Goal: Task Accomplishment & Management: Use online tool/utility

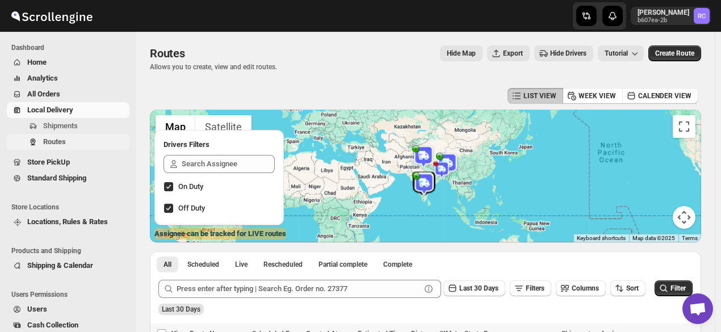
click at [69, 141] on span "Routes" at bounding box center [85, 141] width 84 height 11
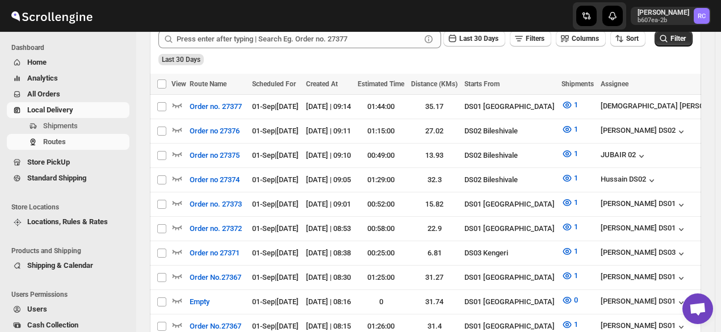
scroll to position [265, 0]
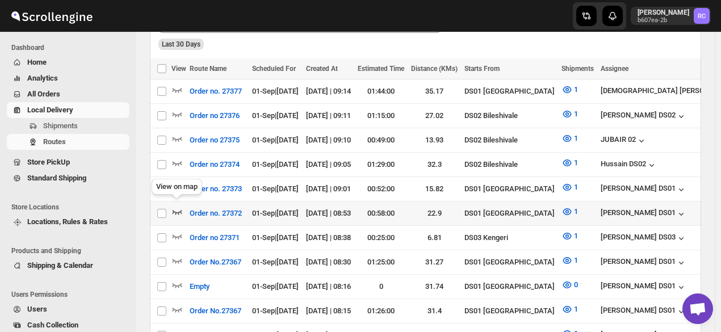
click at [177, 210] on icon "button" at bounding box center [178, 212] width 10 height 5
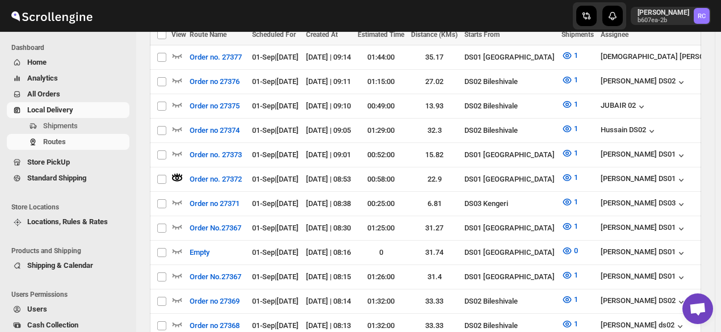
scroll to position [295, 0]
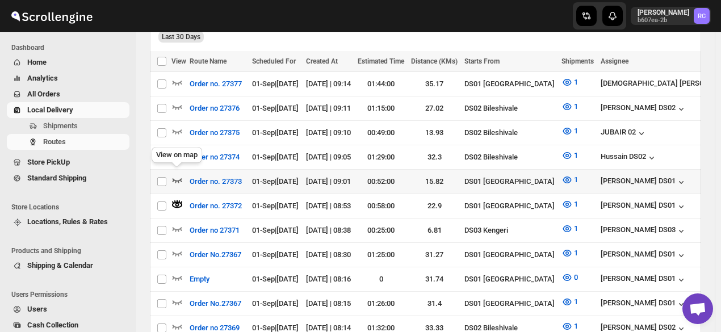
click at [179, 174] on icon "button" at bounding box center [176, 179] width 11 height 11
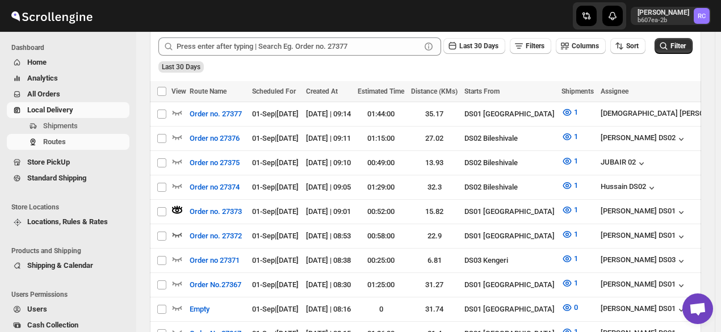
scroll to position [260, 0]
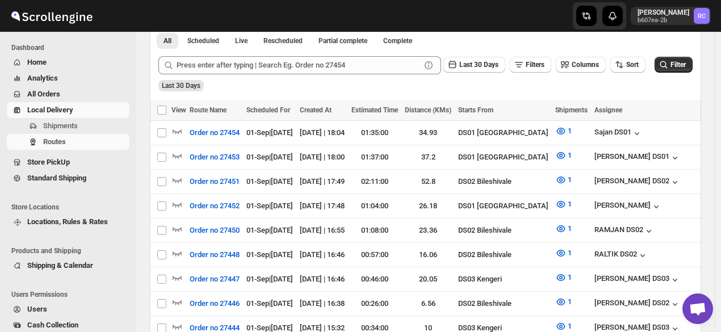
scroll to position [212, 0]
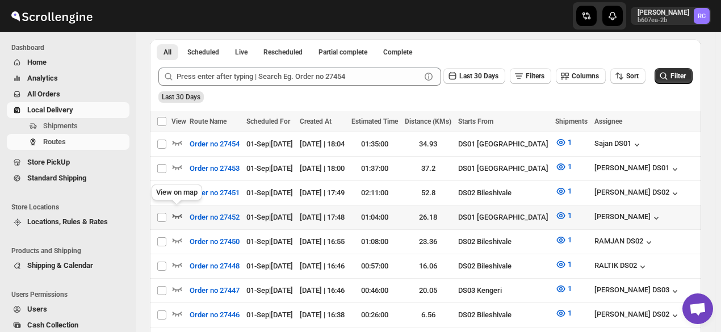
click at [177, 210] on icon "button" at bounding box center [176, 215] width 11 height 11
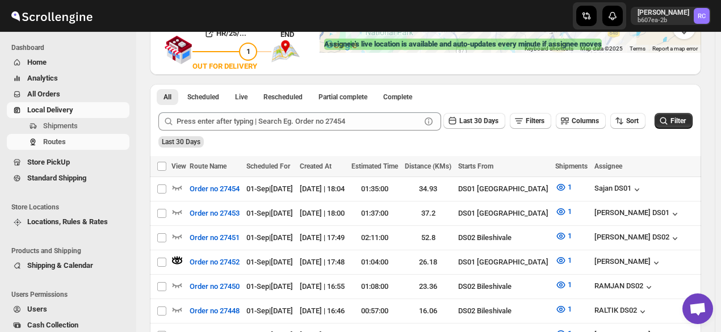
scroll to position [0, 0]
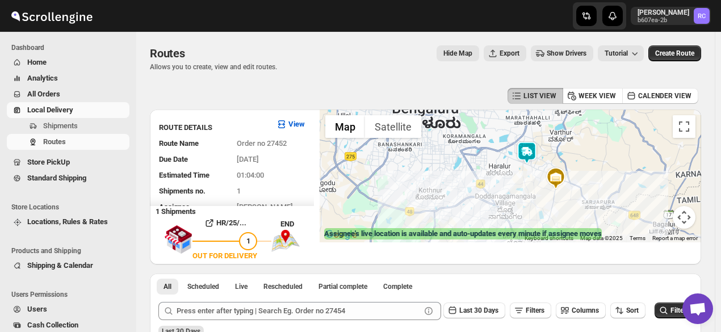
drag, startPoint x: 497, startPoint y: 123, endPoint x: 530, endPoint y: 179, distance: 65.4
click at [530, 179] on div at bounding box center [511, 176] width 382 height 133
click at [537, 167] on div at bounding box center [511, 176] width 382 height 133
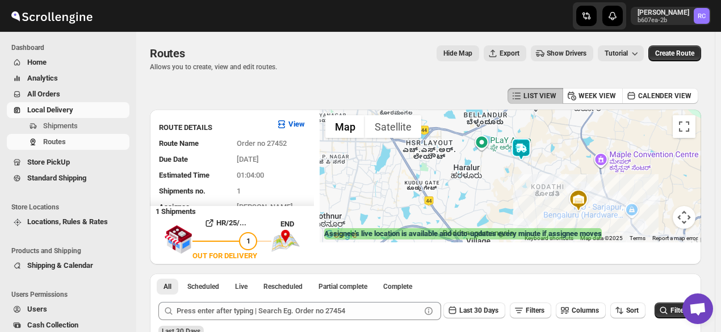
click at [537, 167] on div at bounding box center [511, 176] width 382 height 133
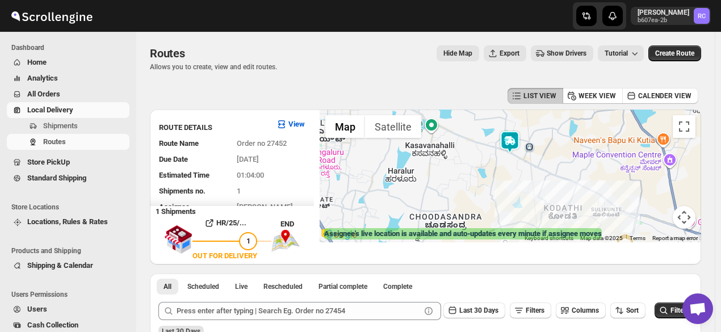
click at [537, 167] on div at bounding box center [511, 176] width 382 height 133
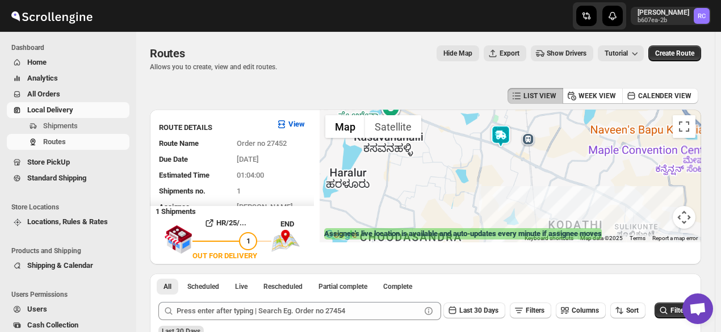
click at [537, 167] on div at bounding box center [511, 176] width 382 height 133
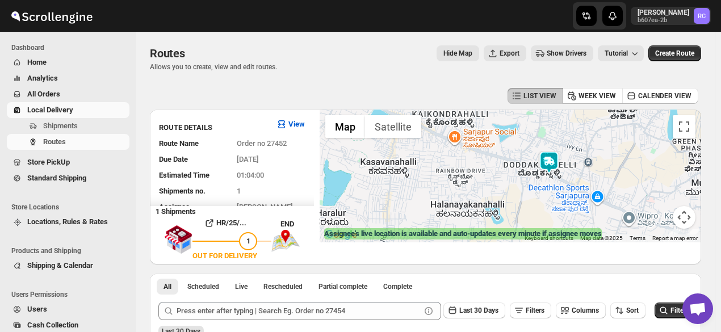
drag, startPoint x: 522, startPoint y: 138, endPoint x: 588, endPoint y: 177, distance: 76.3
click at [588, 177] on div at bounding box center [511, 176] width 382 height 133
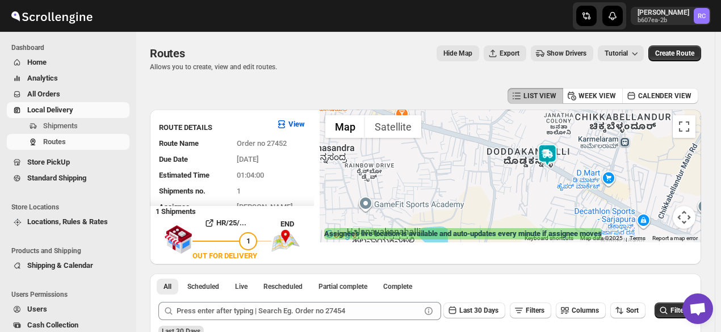
drag, startPoint x: 671, startPoint y: 183, endPoint x: 587, endPoint y: 160, distance: 86.6
click at [587, 160] on div at bounding box center [511, 176] width 382 height 133
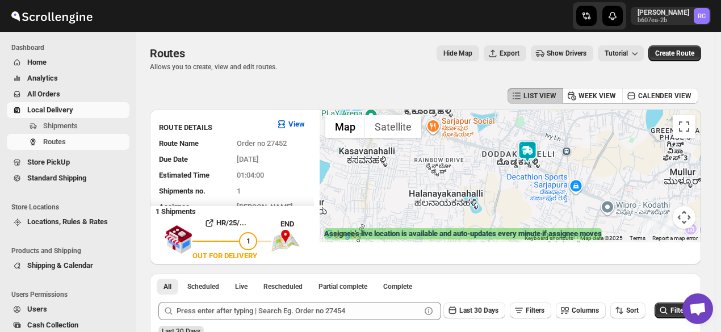
click at [526, 147] on img at bounding box center [527, 151] width 23 height 23
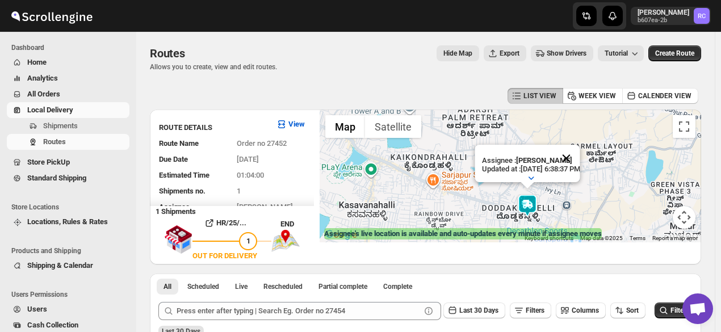
click at [580, 149] on button "Close" at bounding box center [566, 158] width 27 height 27
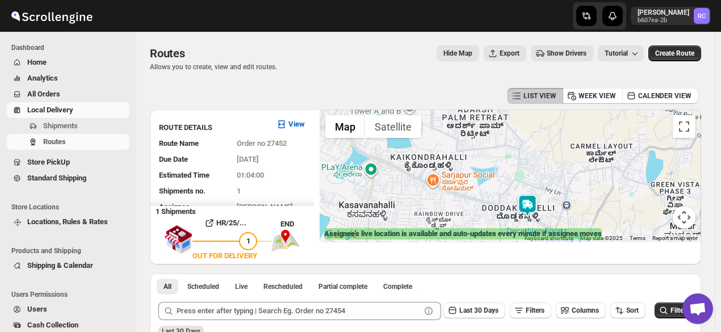
click at [533, 205] on img at bounding box center [527, 205] width 23 height 23
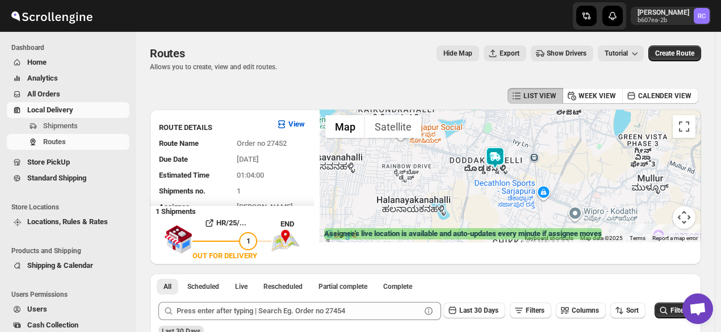
drag, startPoint x: 501, startPoint y: 188, endPoint x: 467, endPoint y: 139, distance: 59.7
click at [467, 139] on div at bounding box center [511, 176] width 382 height 133
click at [502, 154] on img at bounding box center [495, 157] width 23 height 23
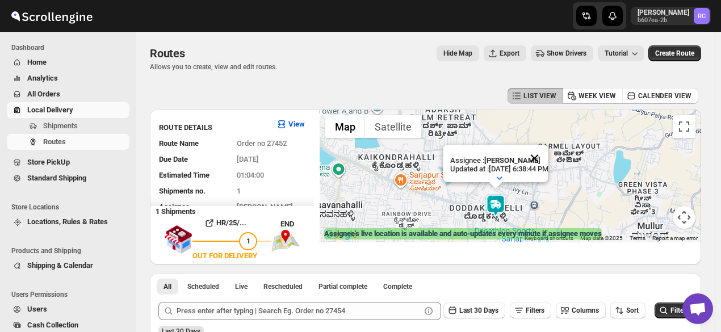
click at [548, 148] on button "Close" at bounding box center [534, 158] width 27 height 27
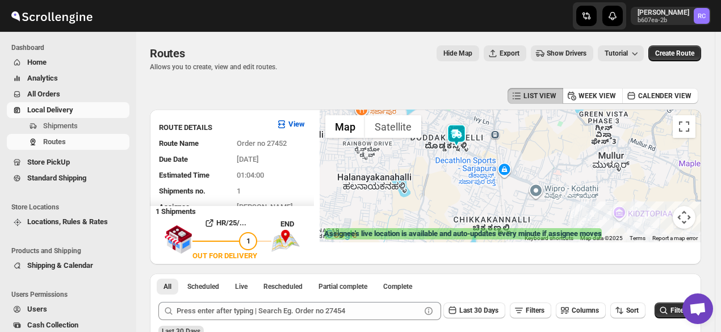
drag, startPoint x: 545, startPoint y: 191, endPoint x: 505, endPoint y: 119, distance: 82.8
click at [505, 119] on div at bounding box center [511, 176] width 382 height 133
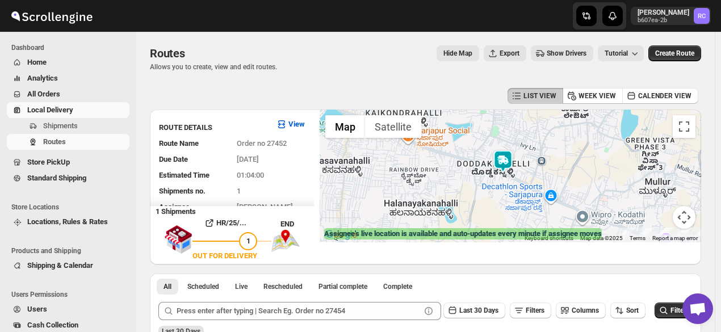
drag, startPoint x: 493, startPoint y: 137, endPoint x: 543, endPoint y: 165, distance: 56.7
click at [543, 165] on div at bounding box center [511, 176] width 382 height 133
click at [507, 157] on img at bounding box center [503, 161] width 23 height 23
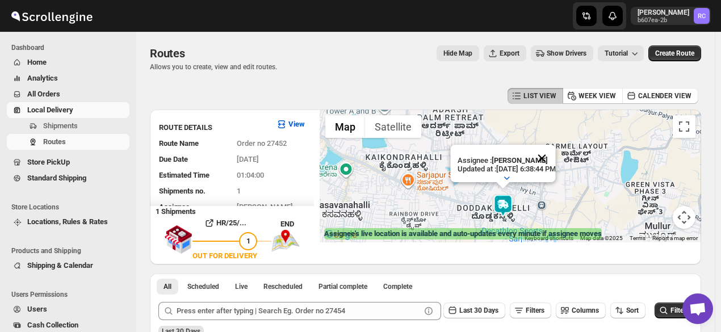
click at [556, 146] on button "Close" at bounding box center [542, 158] width 27 height 27
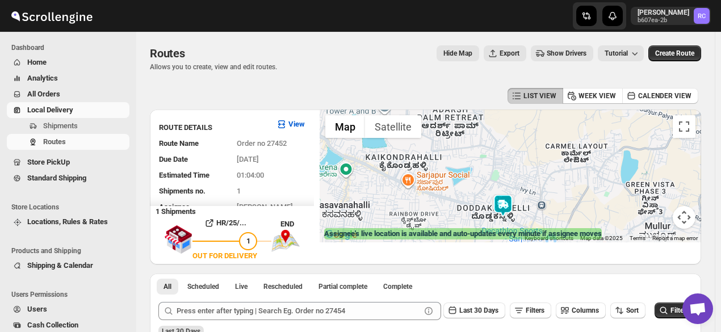
click at [508, 202] on img at bounding box center [503, 205] width 23 height 23
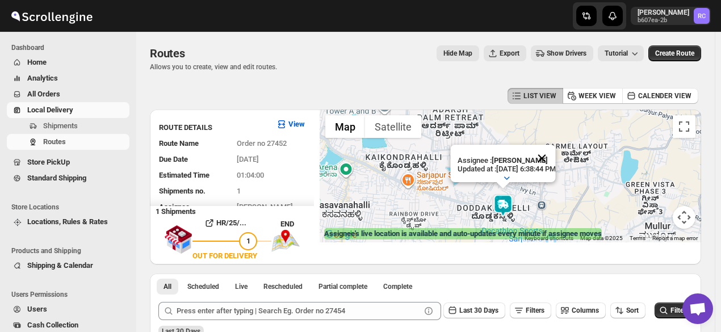
click at [556, 152] on button "Close" at bounding box center [542, 158] width 27 height 27
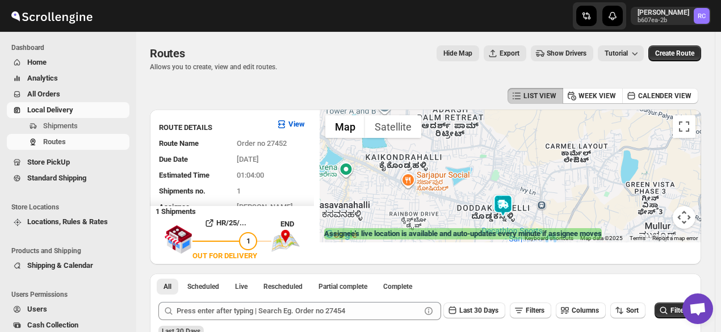
click at [506, 200] on img at bounding box center [503, 205] width 23 height 23
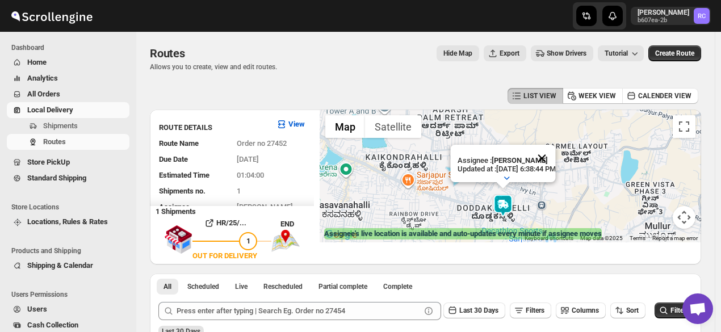
click at [556, 147] on button "Close" at bounding box center [542, 158] width 27 height 27
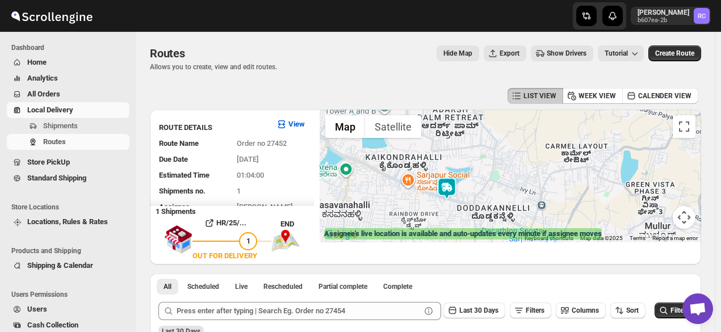
click at [455, 187] on img at bounding box center [446, 188] width 23 height 23
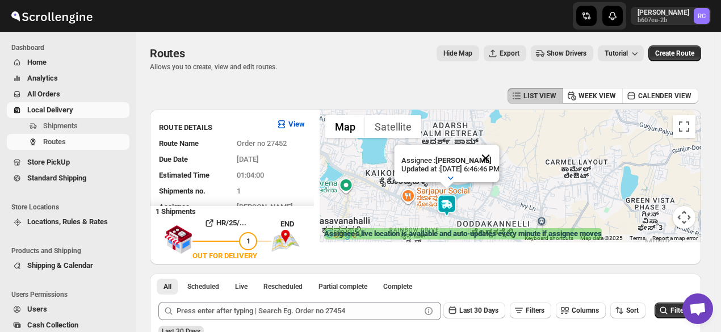
click at [500, 145] on button "Close" at bounding box center [485, 158] width 27 height 27
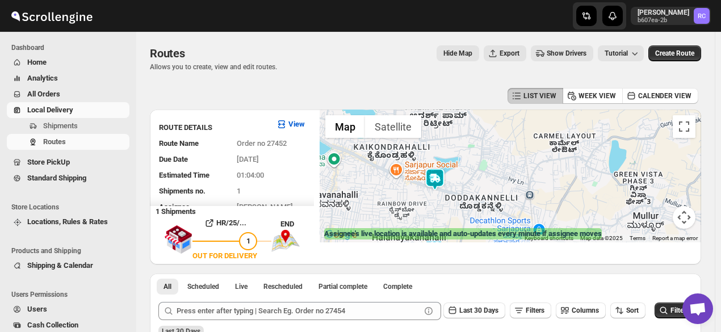
drag, startPoint x: 482, startPoint y: 185, endPoint x: 469, endPoint y: 155, distance: 32.8
click at [469, 155] on div at bounding box center [511, 176] width 382 height 133
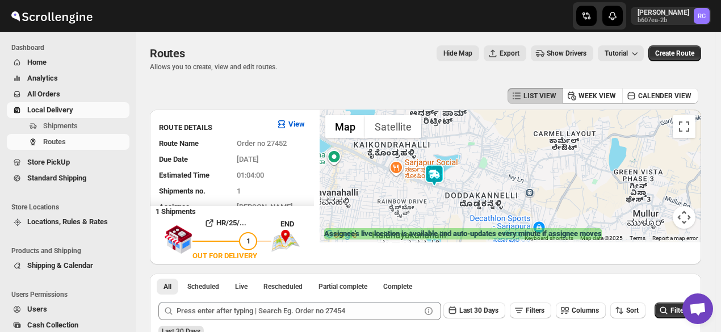
click at [435, 169] on img at bounding box center [434, 175] width 23 height 23
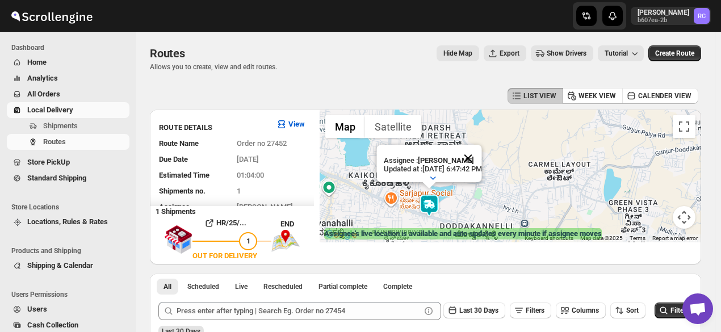
drag, startPoint x: 485, startPoint y: 202, endPoint x: 487, endPoint y: 145, distance: 56.8
click at [487, 145] on div "Assignee : Veera Kesavan Updated at : 9/1/2025, 6:47:42 PM Duty mode Enabled Ba…" at bounding box center [511, 176] width 382 height 133
click at [482, 145] on button "Close" at bounding box center [468, 158] width 27 height 27
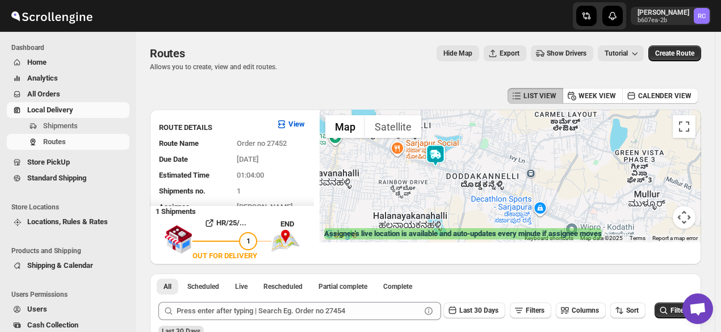
drag, startPoint x: 454, startPoint y: 208, endPoint x: 460, endPoint y: 157, distance: 51.5
click at [460, 157] on div at bounding box center [511, 176] width 382 height 133
click at [439, 154] on img at bounding box center [435, 155] width 23 height 23
